Goal: Browse casually: Explore the website without a specific task or goal

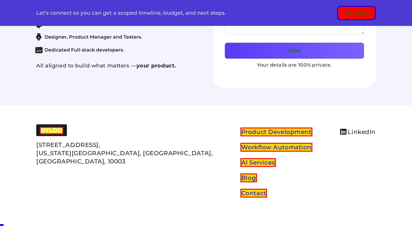
scroll to position [2767, 0]
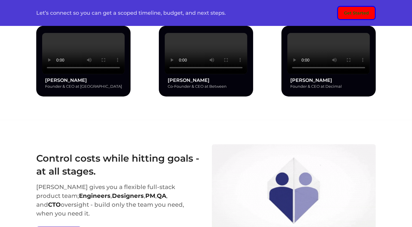
scroll to position [0, 0]
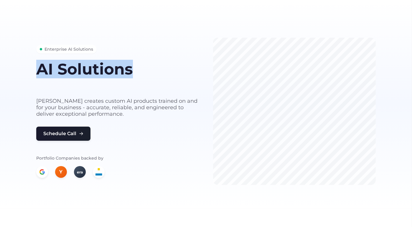
drag, startPoint x: 36, startPoint y: 67, endPoint x: 142, endPoint y: 71, distance: 106.4
click at [142, 71] on div "Enterprise AI Solutions AI Solutions built for your business needs Byldd create…" at bounding box center [205, 111] width 353 height 147
copy h1 "AI Solutions"
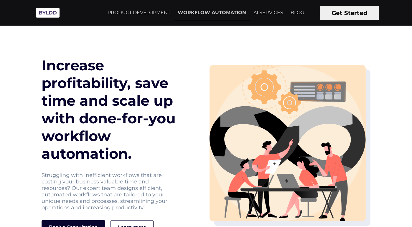
drag, startPoint x: 34, startPoint y: 135, endPoint x: 118, endPoint y: 154, distance: 86.6
click at [118, 154] on h1 "Increase profitability, save time and scale up with done-for-you workflow autom…" at bounding box center [112, 110] width 141 height 106
copy h1 "workflow automation"
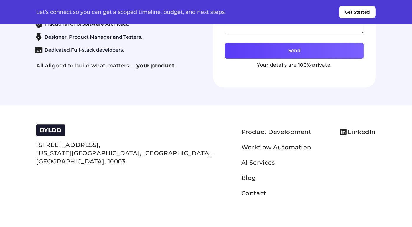
scroll to position [2689, 0]
